Goal: Transaction & Acquisition: Purchase product/service

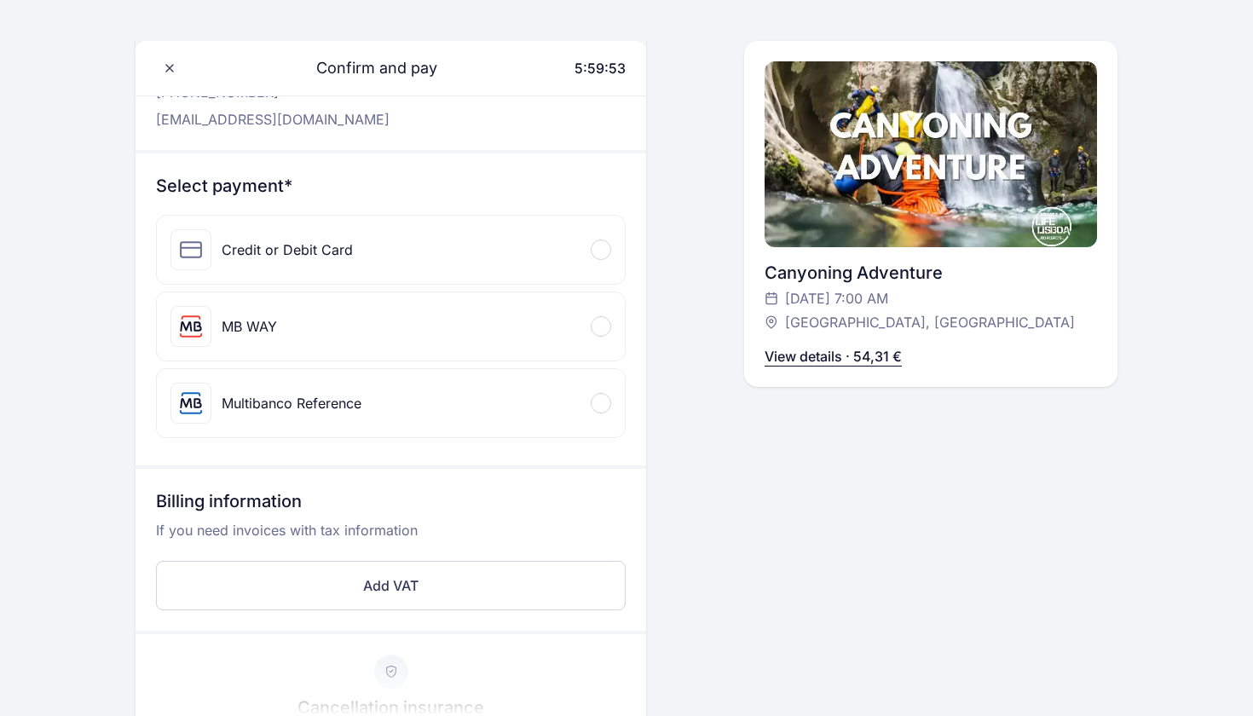
scroll to position [121, 0]
click at [608, 255] on div at bounding box center [601, 249] width 20 height 20
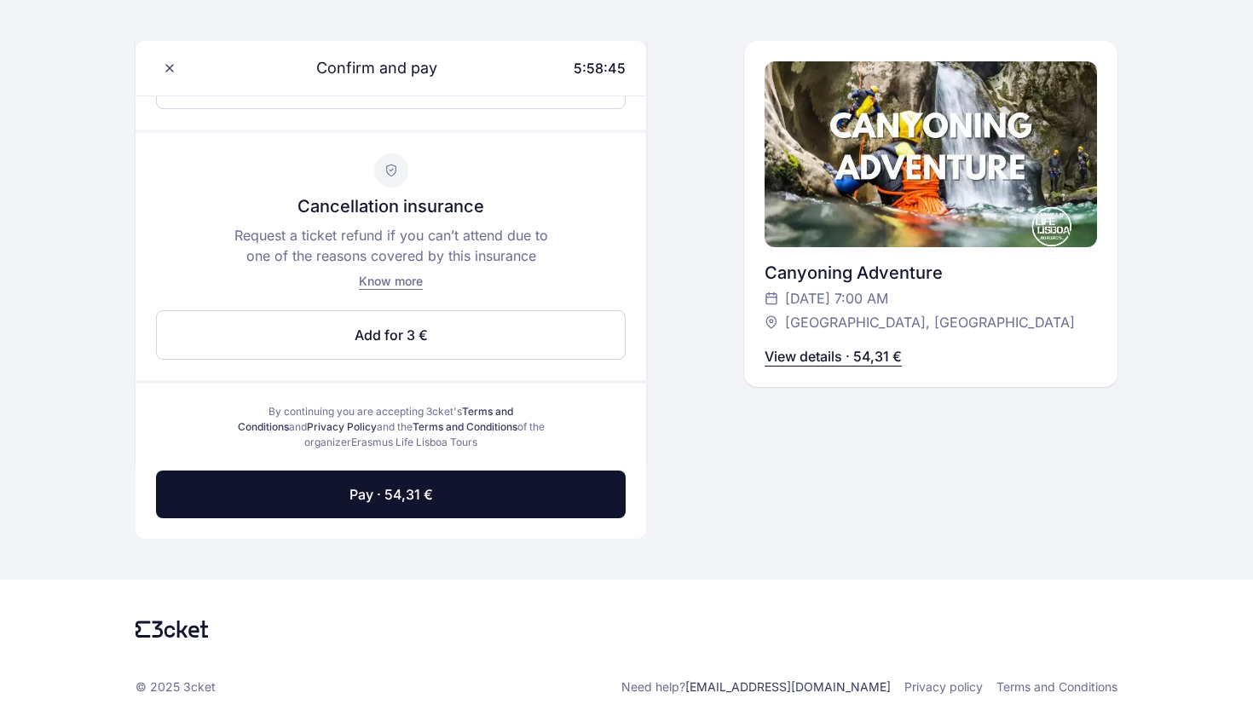
scroll to position [789, 0]
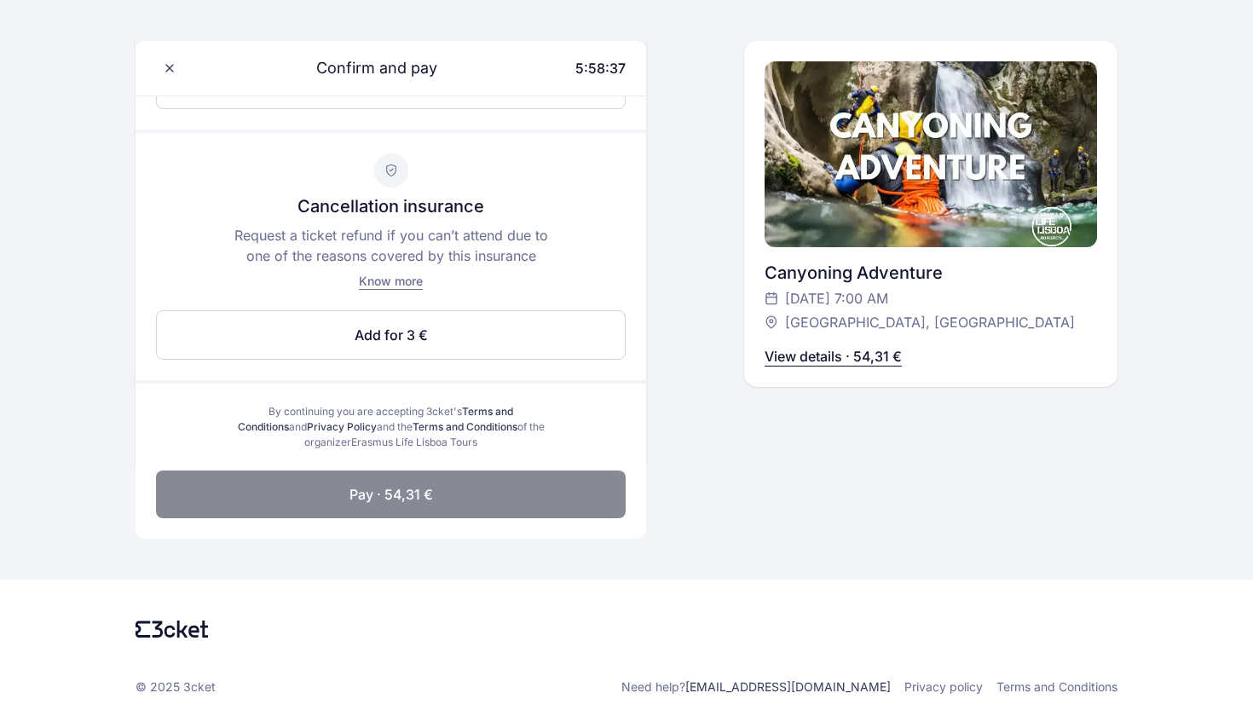
click at [572, 516] on button "Pay · 54,31 €" at bounding box center [391, 494] width 470 height 48
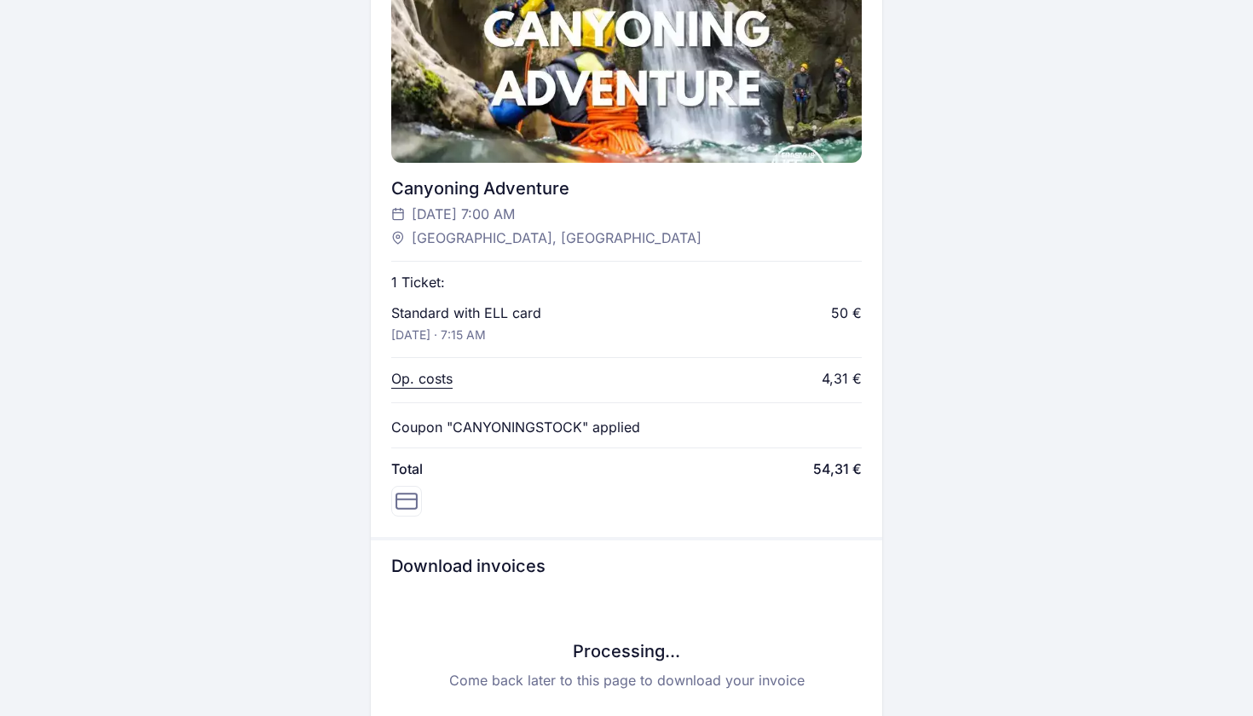
scroll to position [548, 0]
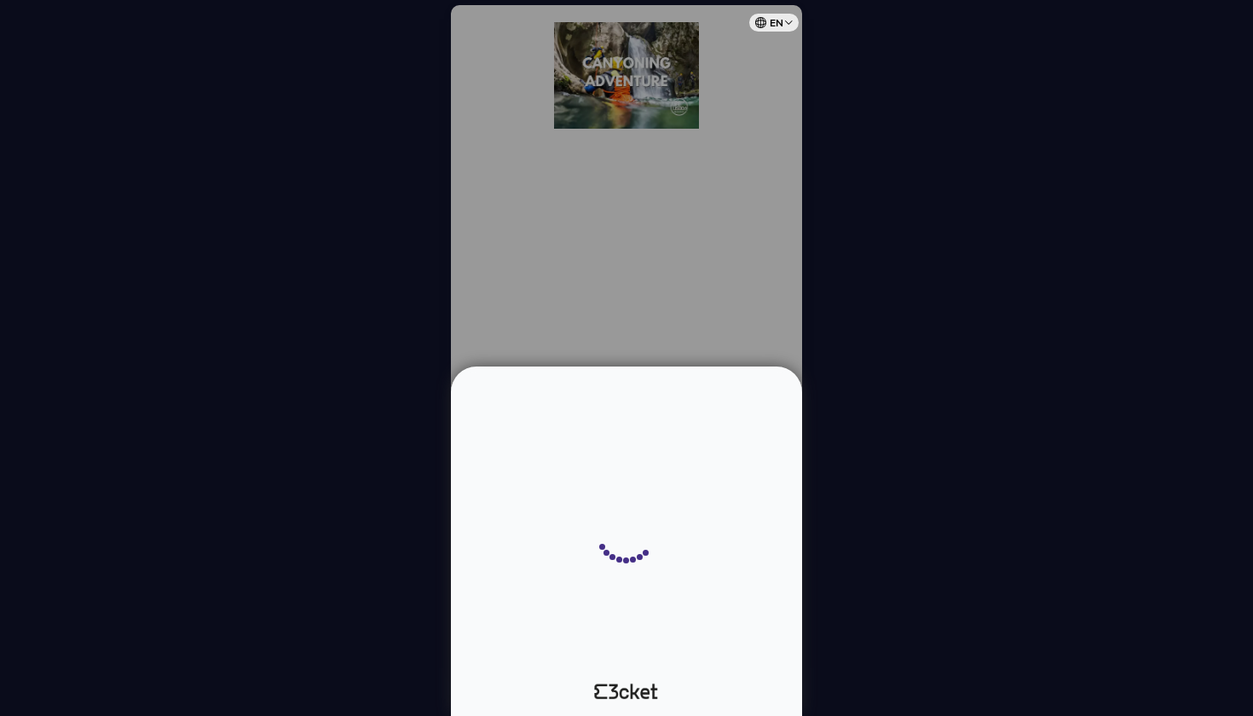
select select "420"
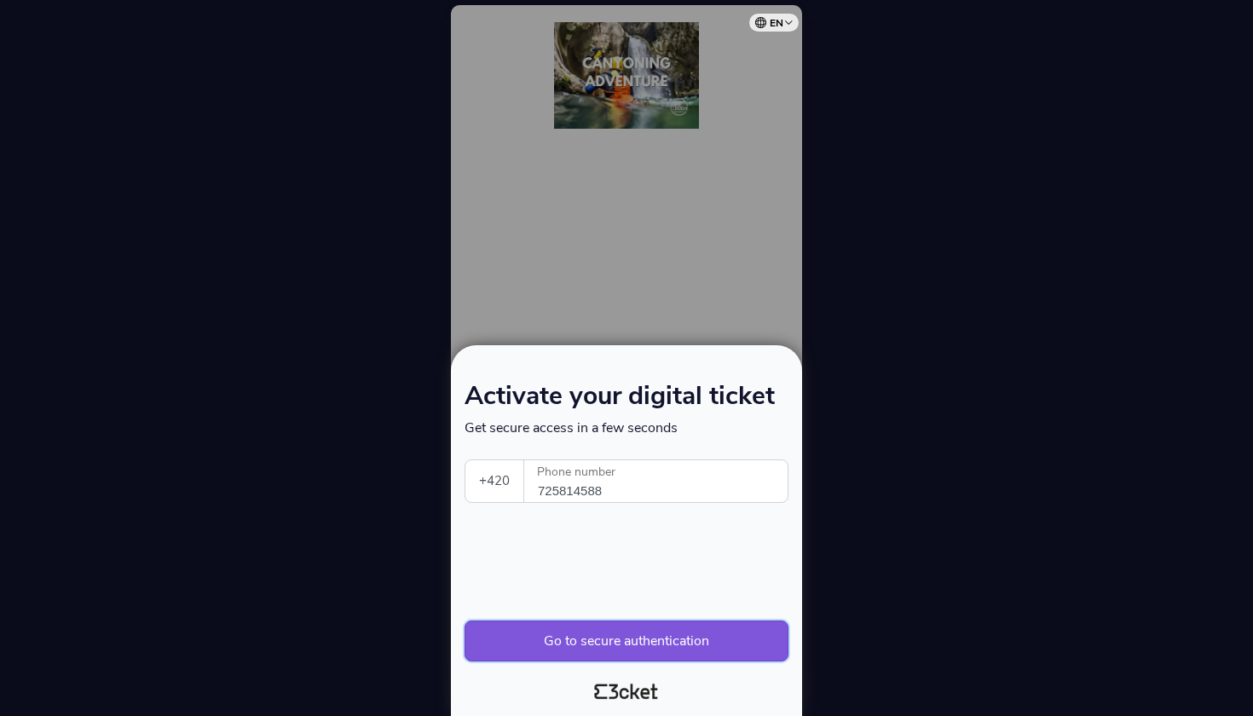
click at [590, 637] on button "Go to secure authentication" at bounding box center [626, 640] width 324 height 41
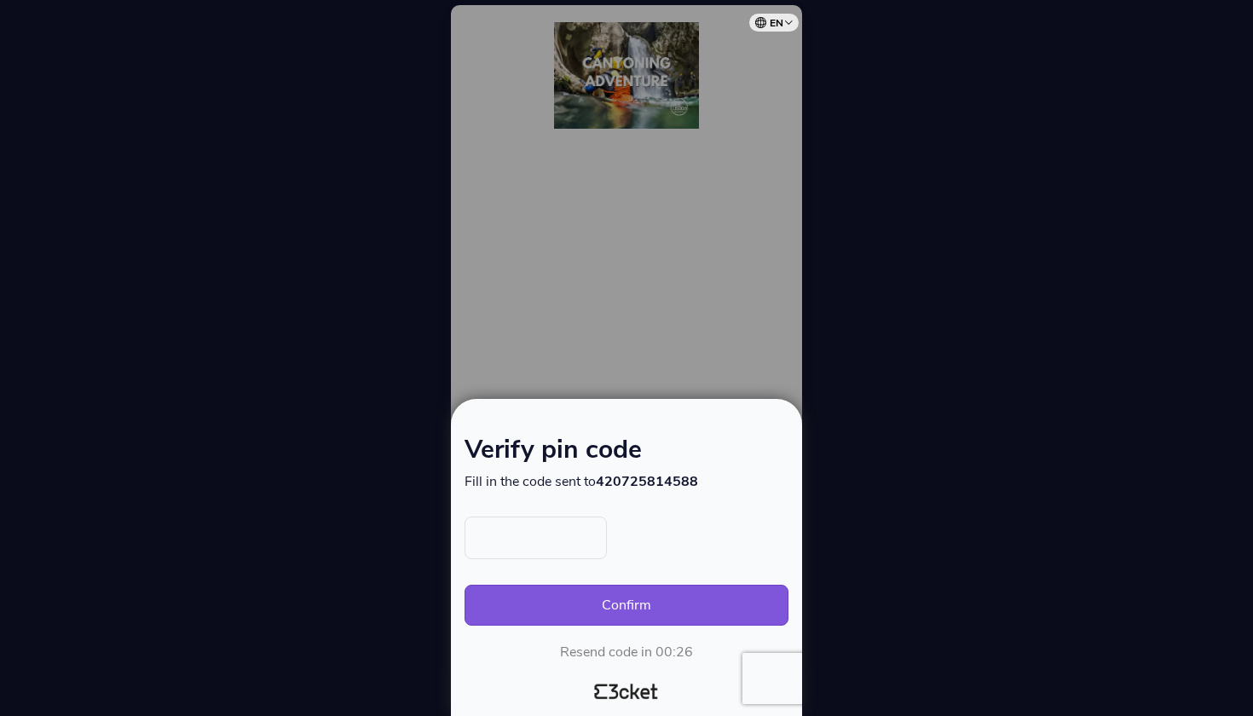
select select "420"
